Goal: Obtain resource: Download file/media

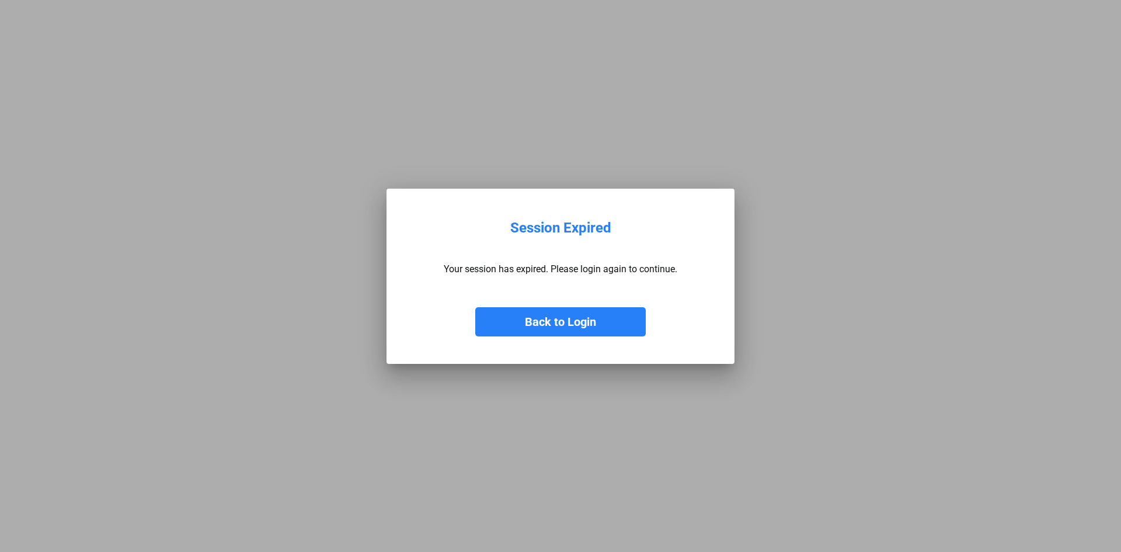
click at [587, 319] on button "Back to Login" at bounding box center [560, 321] width 170 height 29
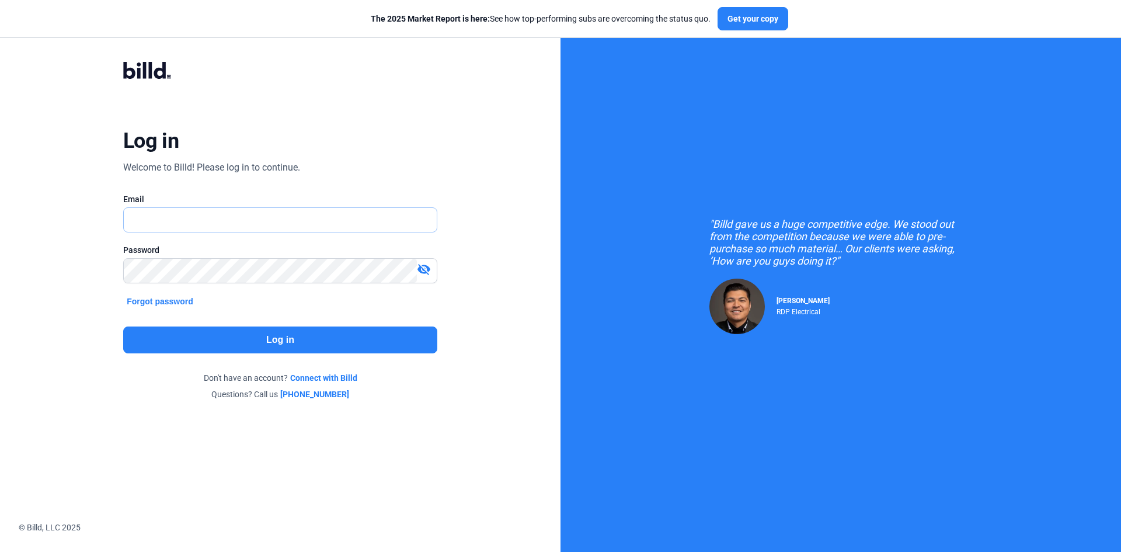
type input "[EMAIL_ADDRESS][DOMAIN_NAME]"
click at [292, 336] on button "Log in" at bounding box center [280, 339] width 314 height 27
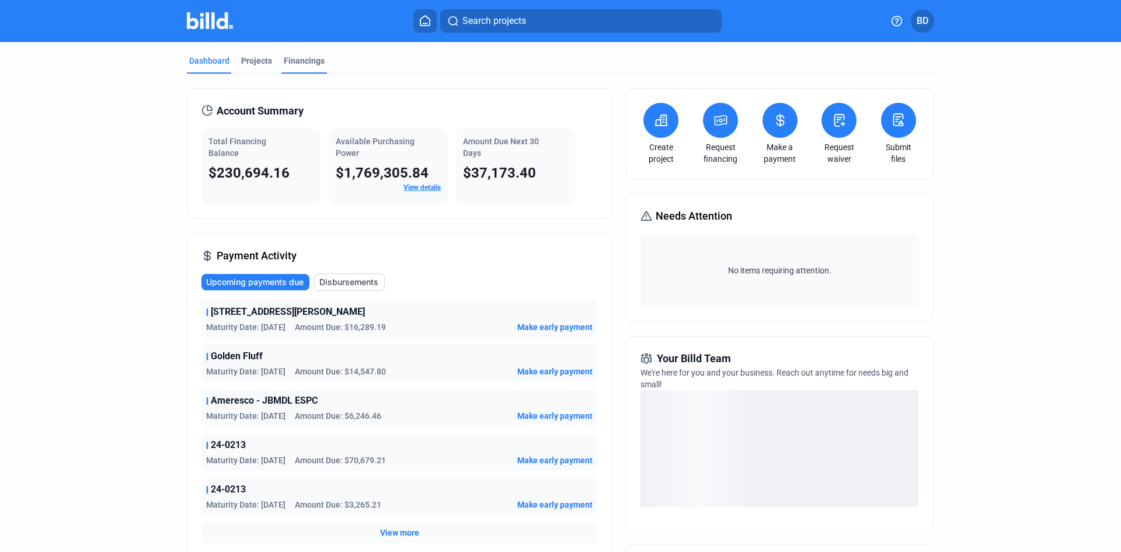
click at [284, 57] on div "Financings" at bounding box center [304, 61] width 41 height 12
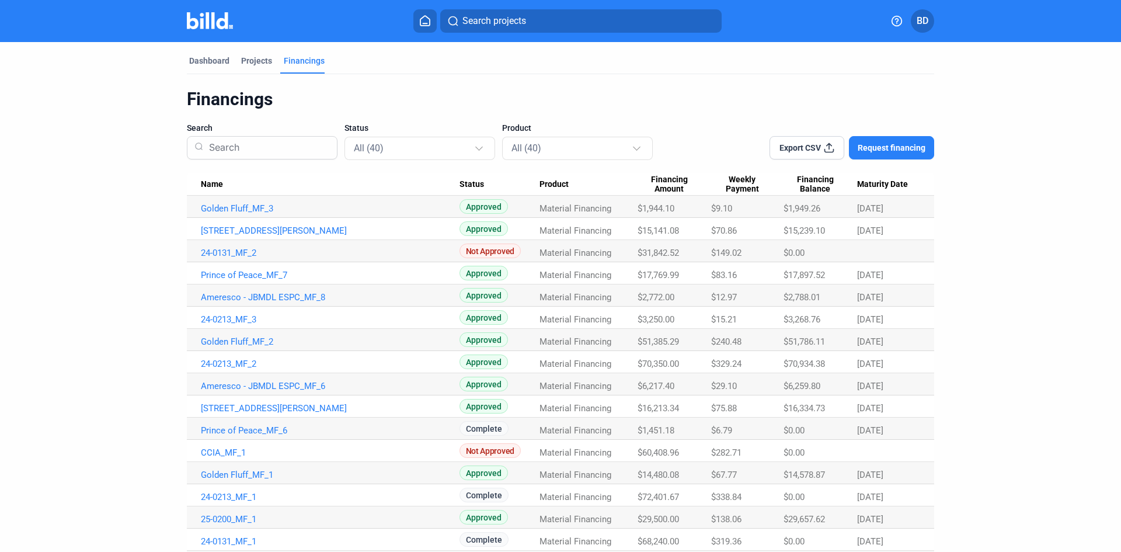
click at [823, 148] on icon at bounding box center [829, 148] width 12 height 12
